Goal: Book appointment/travel/reservation

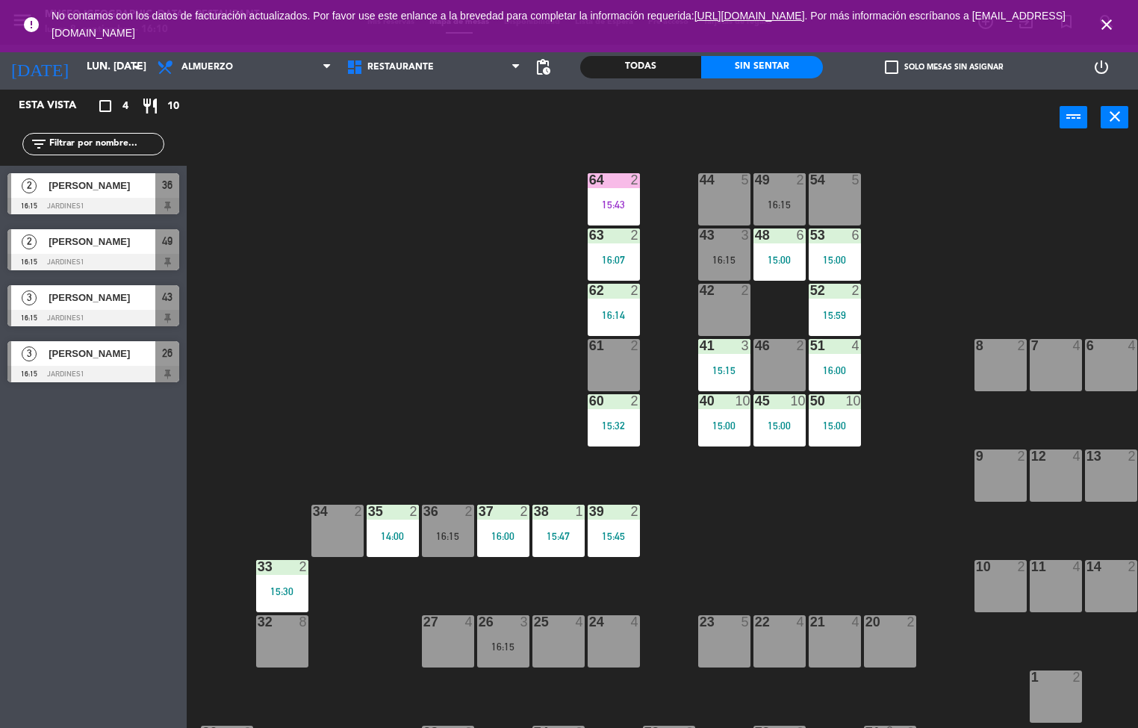
click at [617, 246] on div "63 2 16:07" at bounding box center [614, 255] width 52 height 52
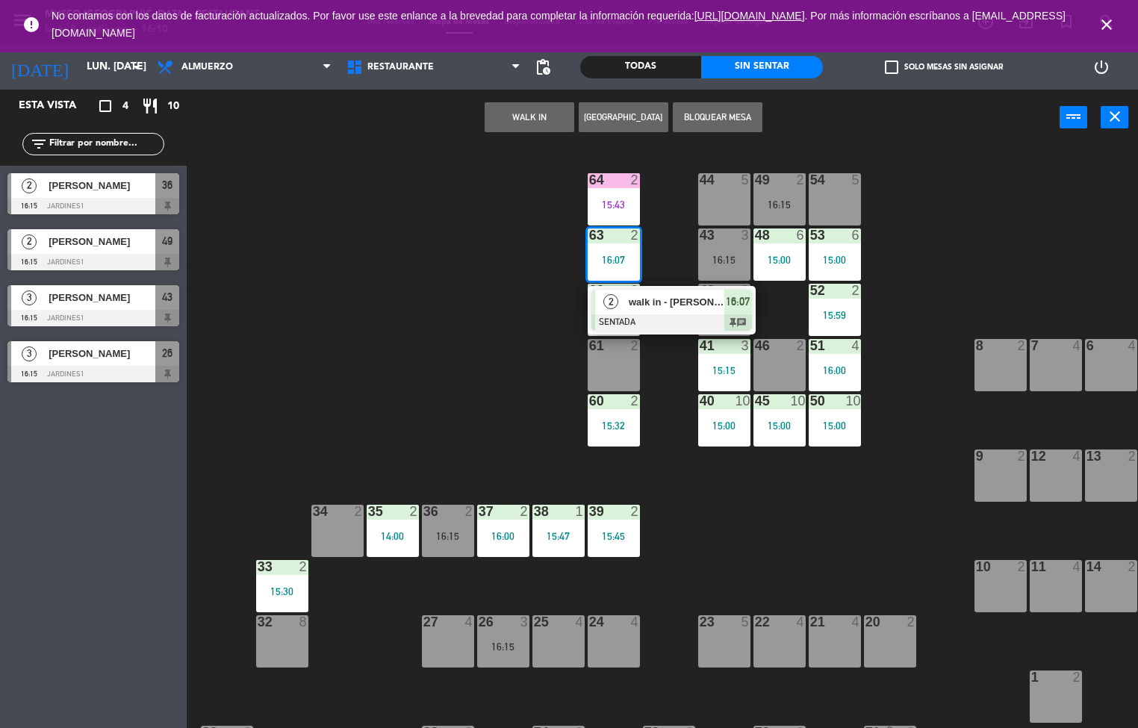
scroll to position [1, 0]
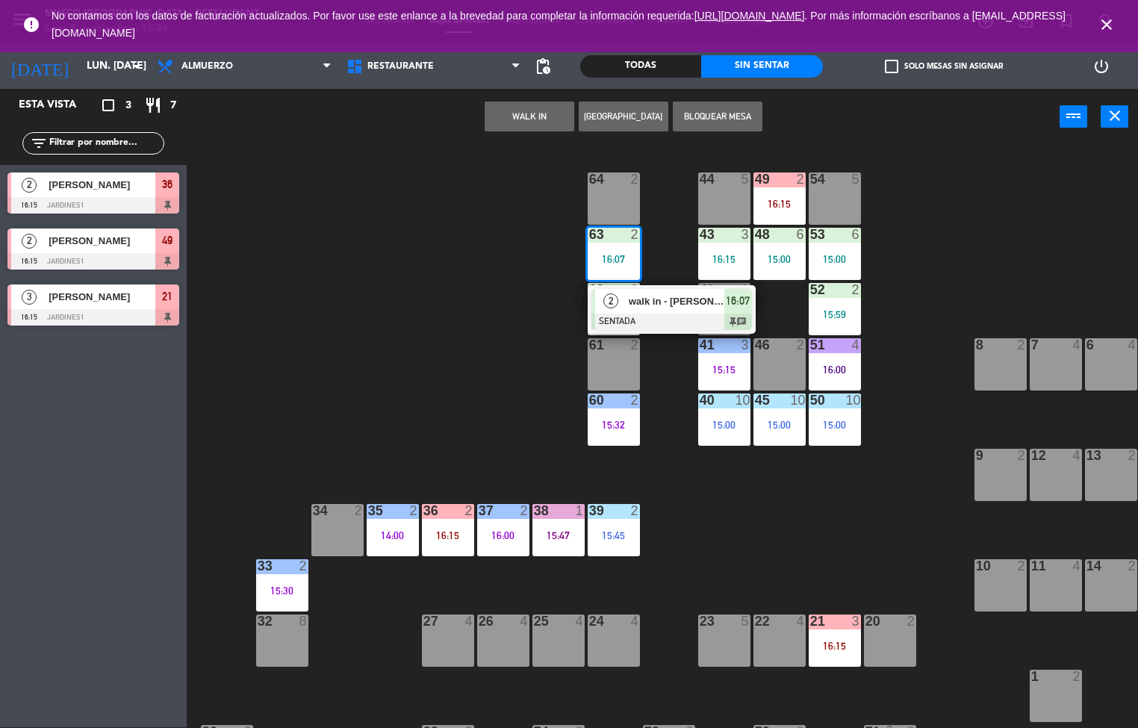
click at [493, 343] on div "44 5 49 2 16:15 54 5 64 2 48 6 15:00 53 6 15:00 63 2 16:07 2 walk in - [PERSON_…" at bounding box center [668, 437] width 940 height 583
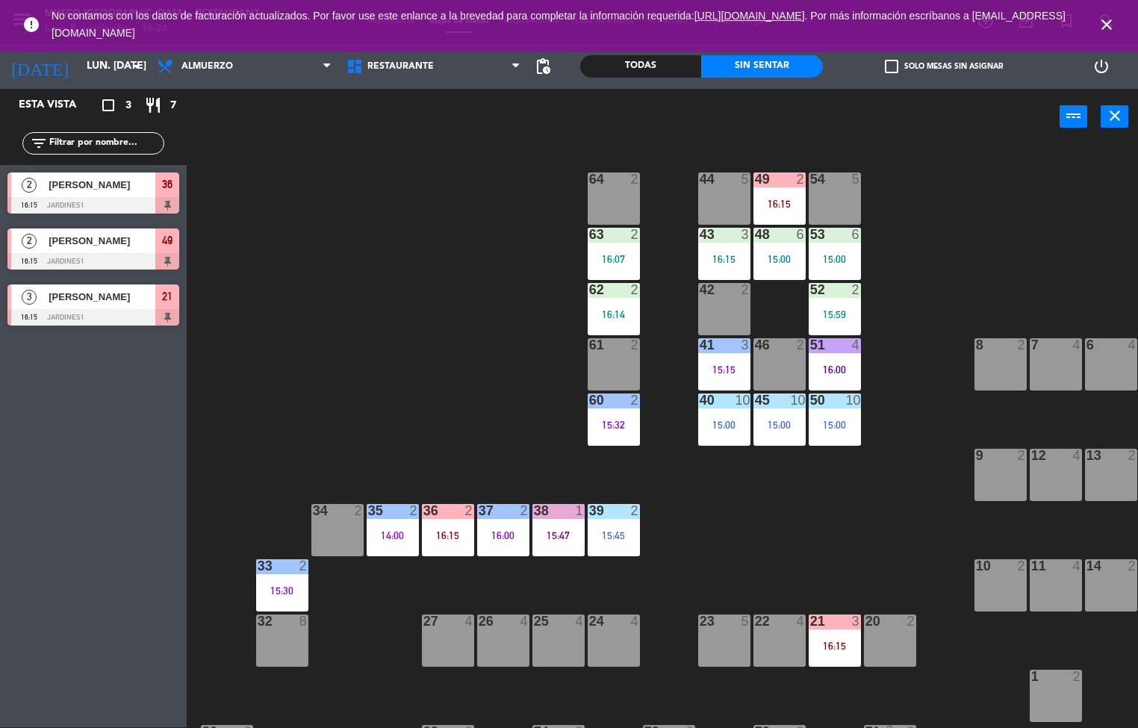
click at [616, 311] on div "16:14" at bounding box center [614, 314] width 52 height 10
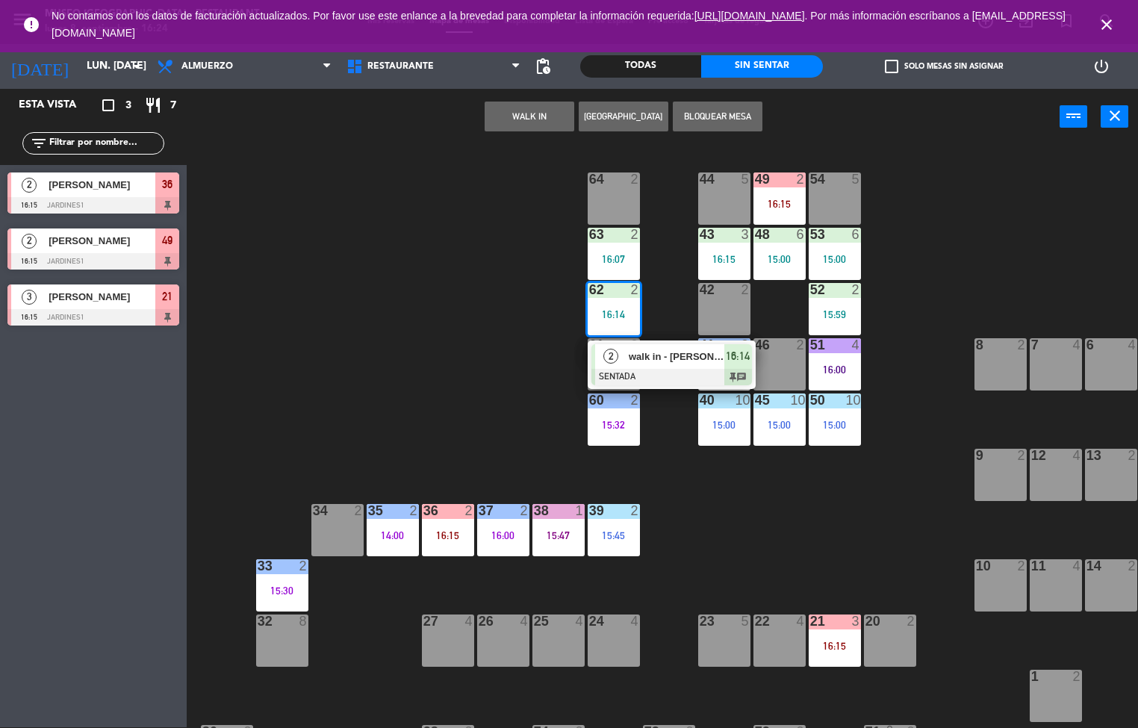
click at [651, 364] on span "walk in - [PERSON_NAME]" at bounding box center [677, 357] width 96 height 16
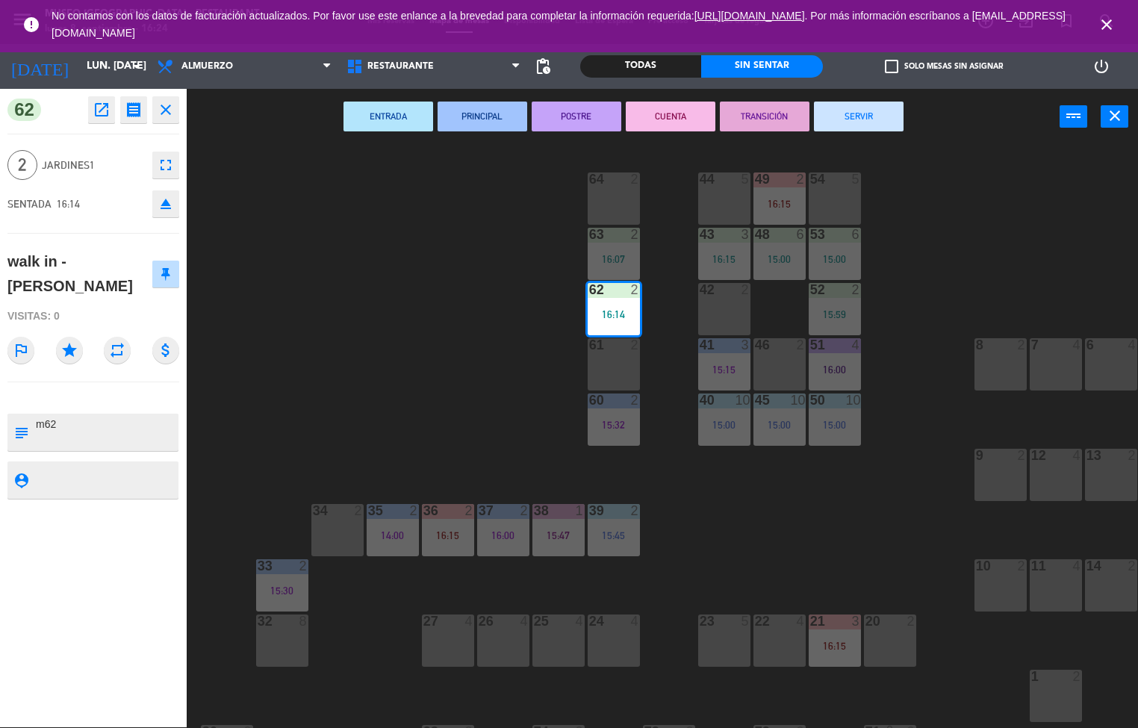
click at [585, 122] on button "POSTRE" at bounding box center [577, 117] width 90 height 30
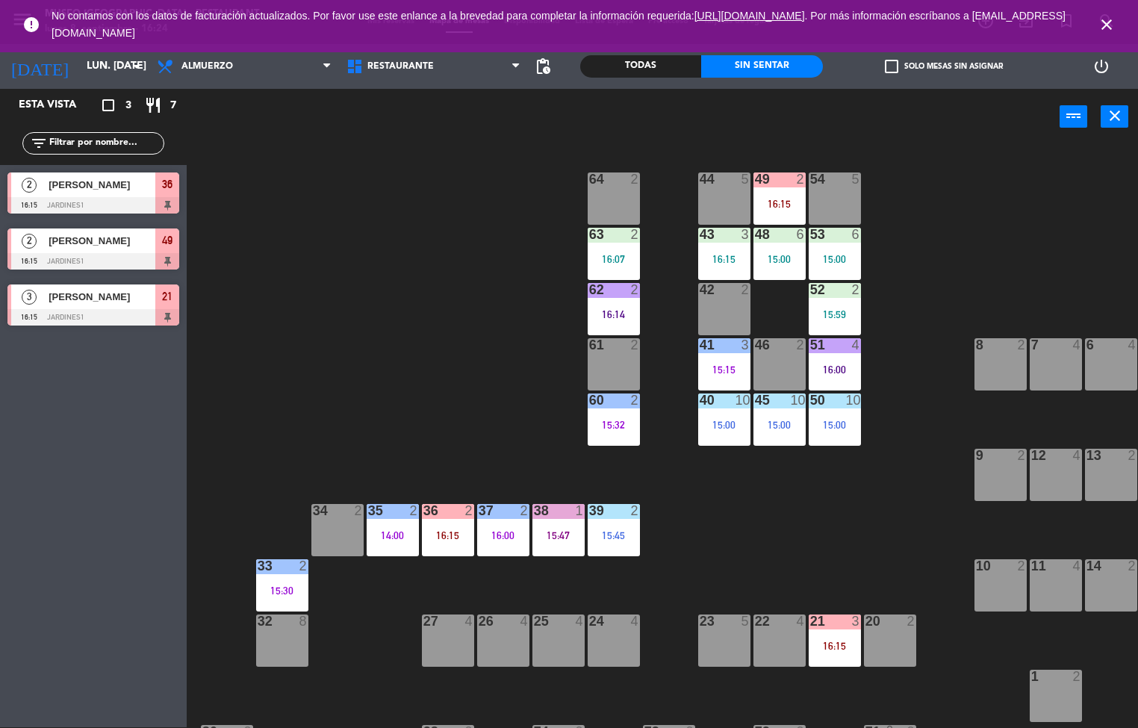
click at [623, 249] on div "63 2 16:07" at bounding box center [614, 254] width 52 height 52
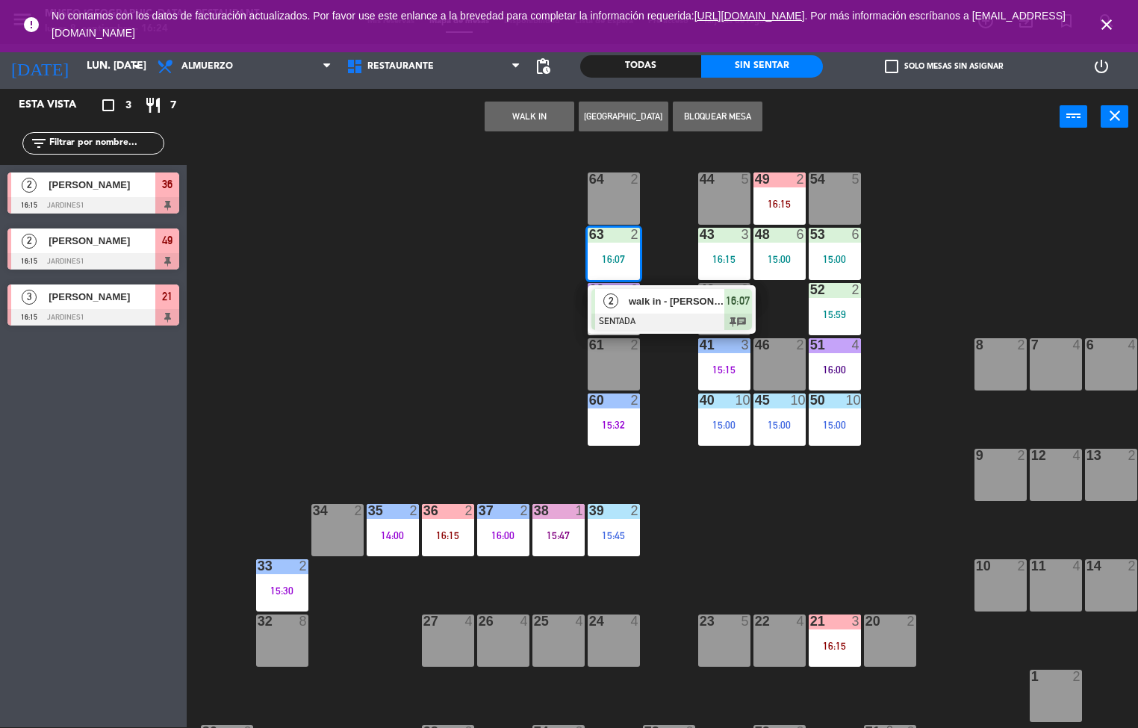
click at [651, 300] on span "walk in - [PERSON_NAME]" at bounding box center [677, 302] width 96 height 16
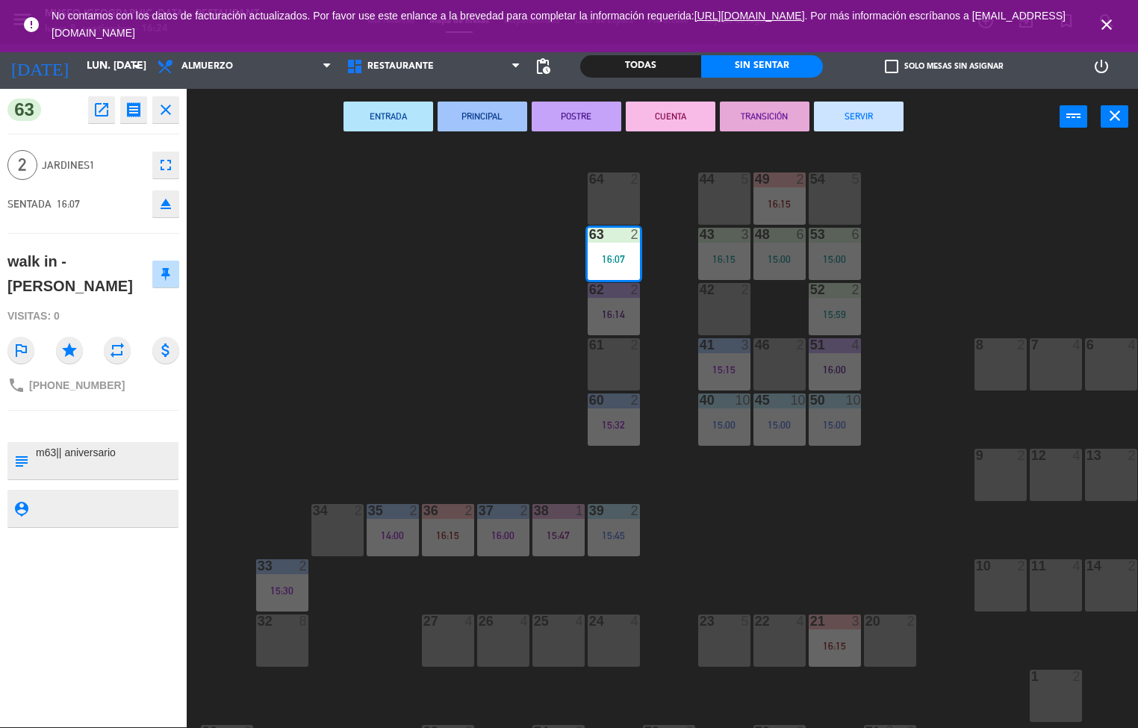
click at [403, 115] on button "ENTRADA" at bounding box center [389, 117] width 90 height 30
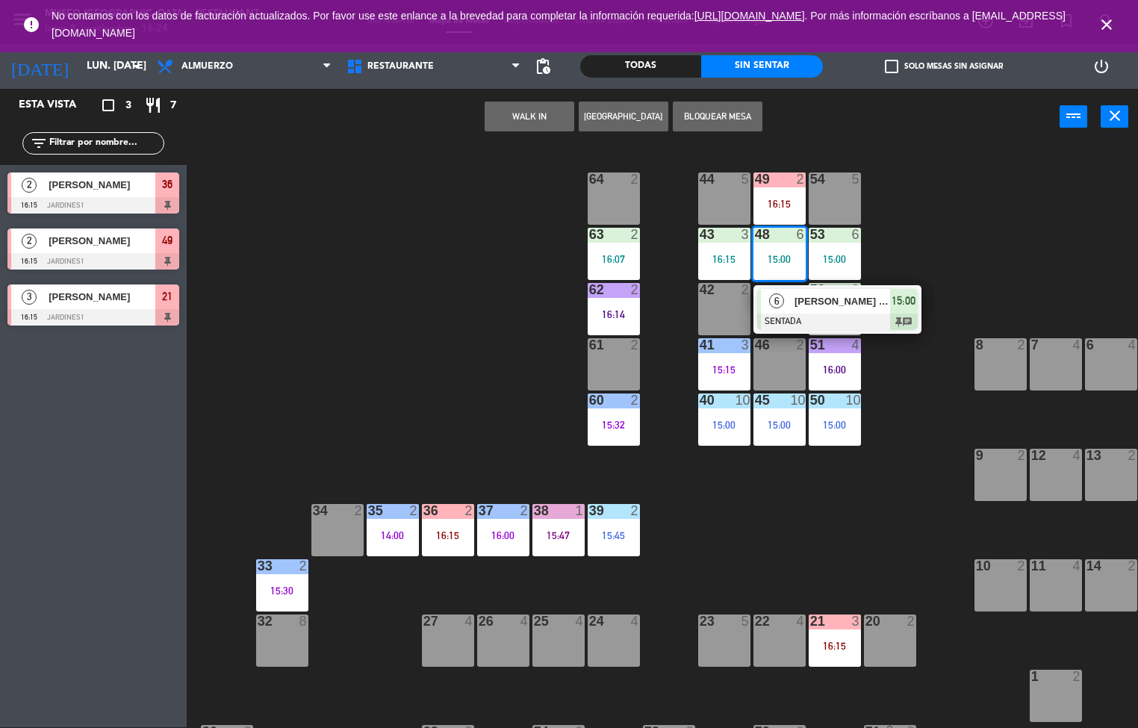
click at [814, 317] on div at bounding box center [837, 322] width 161 height 16
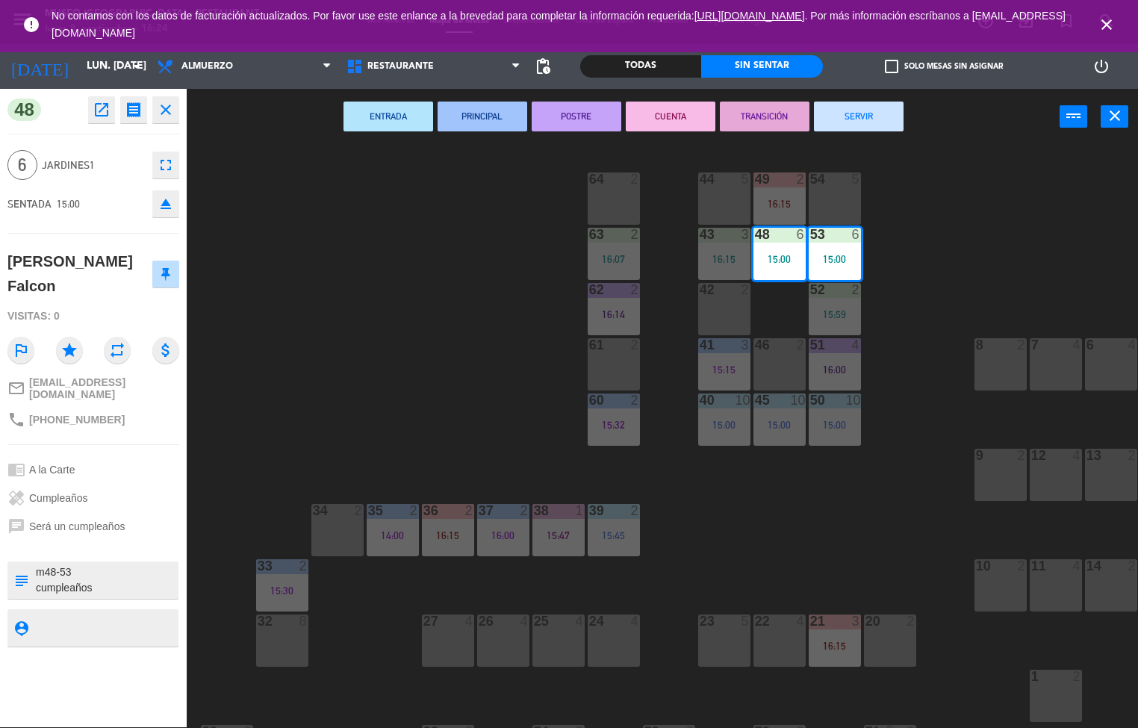
click at [516, 117] on button "PRINCIPAL" at bounding box center [483, 117] width 90 height 30
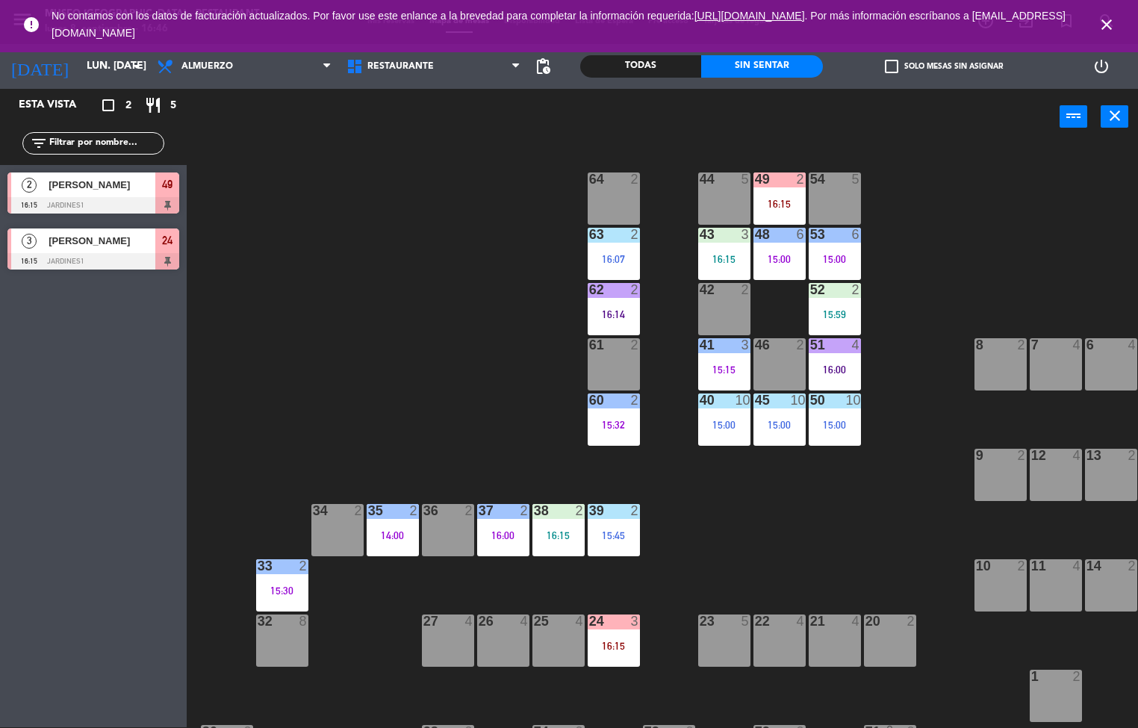
click at [940, 235] on div "44 5 49 2 16:15 54 5 64 2 48 6 15:00 53 6 15:00 63 2 16:07 43 3 16:15 62 2 16:1…" at bounding box center [668, 437] width 940 height 583
click at [837, 204] on div "54 5" at bounding box center [835, 199] width 52 height 52
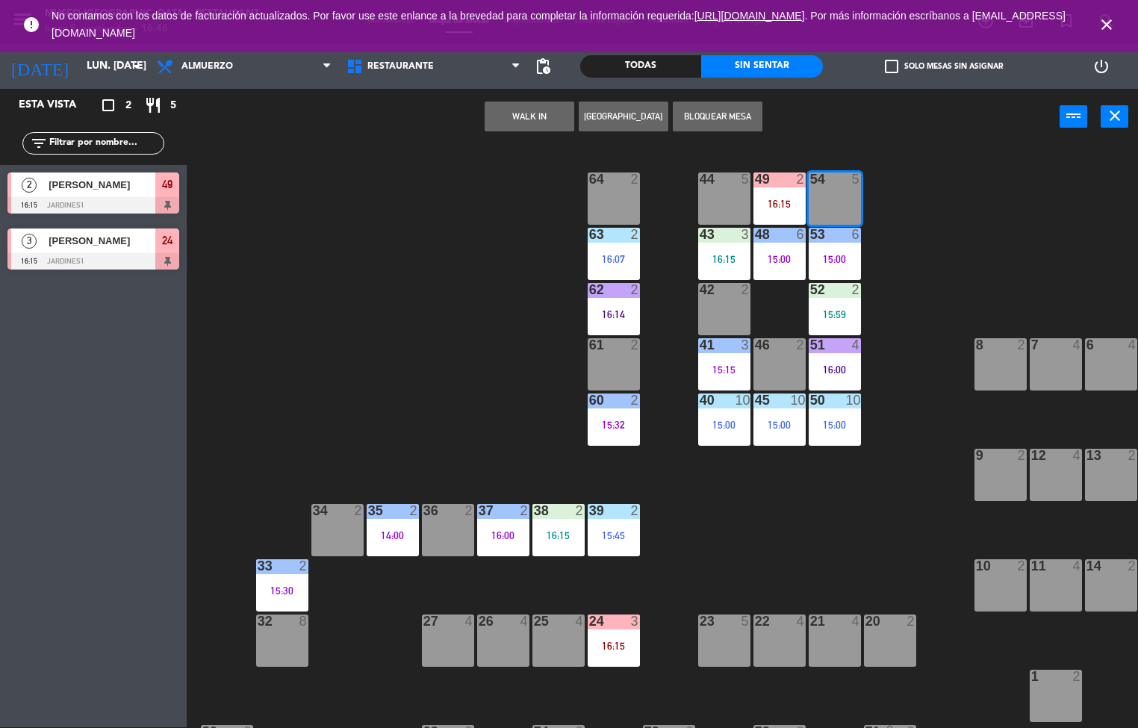
click at [967, 247] on div "44 5 49 2 16:15 54 5 64 2 48 6 15:00 53 6 15:00 63 2 16:07 43 3 16:15 62 2 16:1…" at bounding box center [668, 437] width 940 height 583
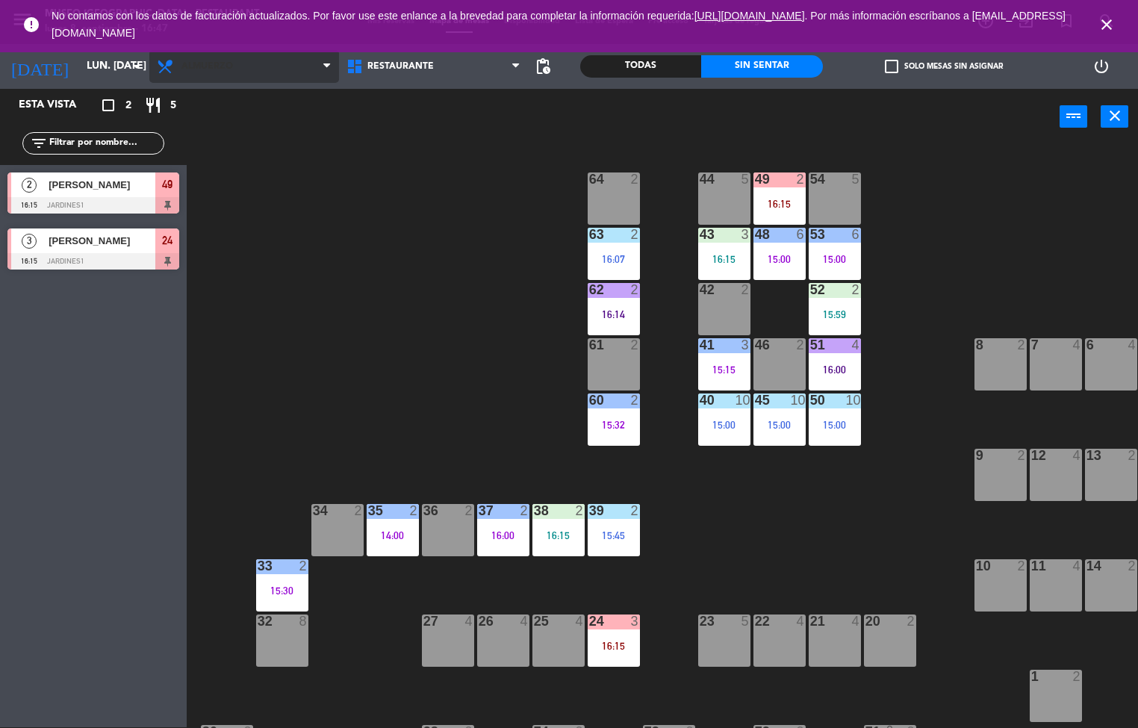
click at [225, 74] on span "Almuerzo" at bounding box center [244, 66] width 190 height 33
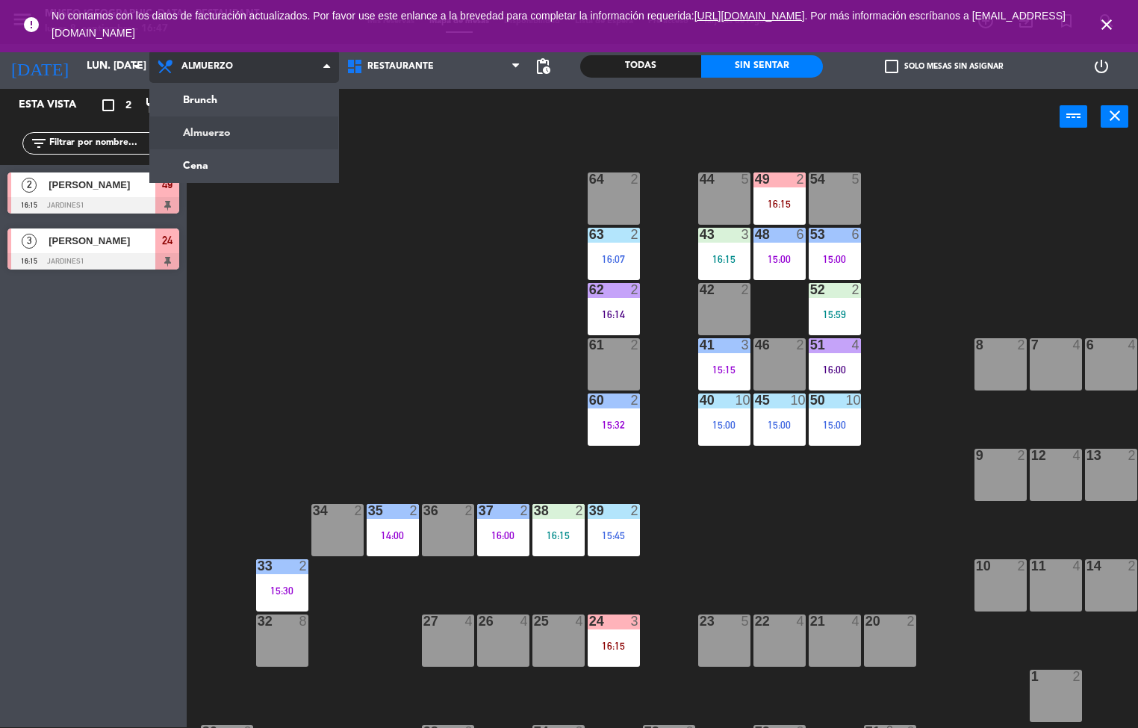
click at [215, 162] on ng-component "menu [GEOGRAPHIC_DATA] - Restaurant lunes 8. septiembre - 16:47 Mis reservas Ma…" at bounding box center [569, 363] width 1138 height 729
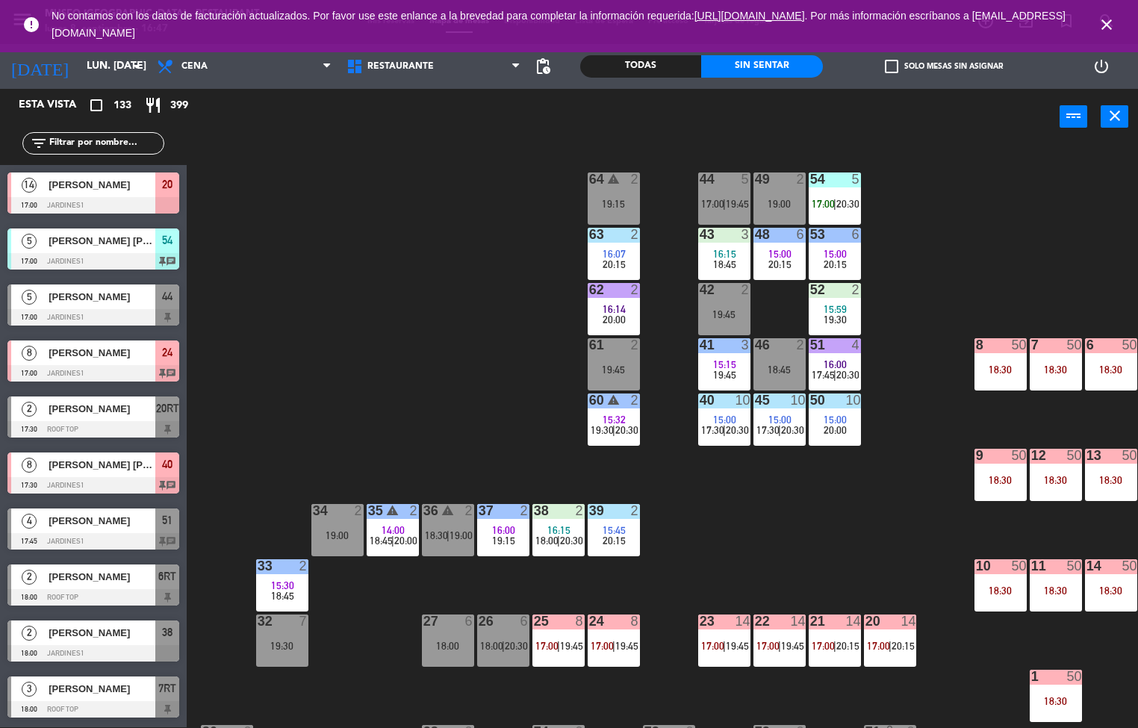
click at [843, 199] on span "20:30" at bounding box center [848, 204] width 23 height 12
